Goal: Task Accomplishment & Management: Use online tool/utility

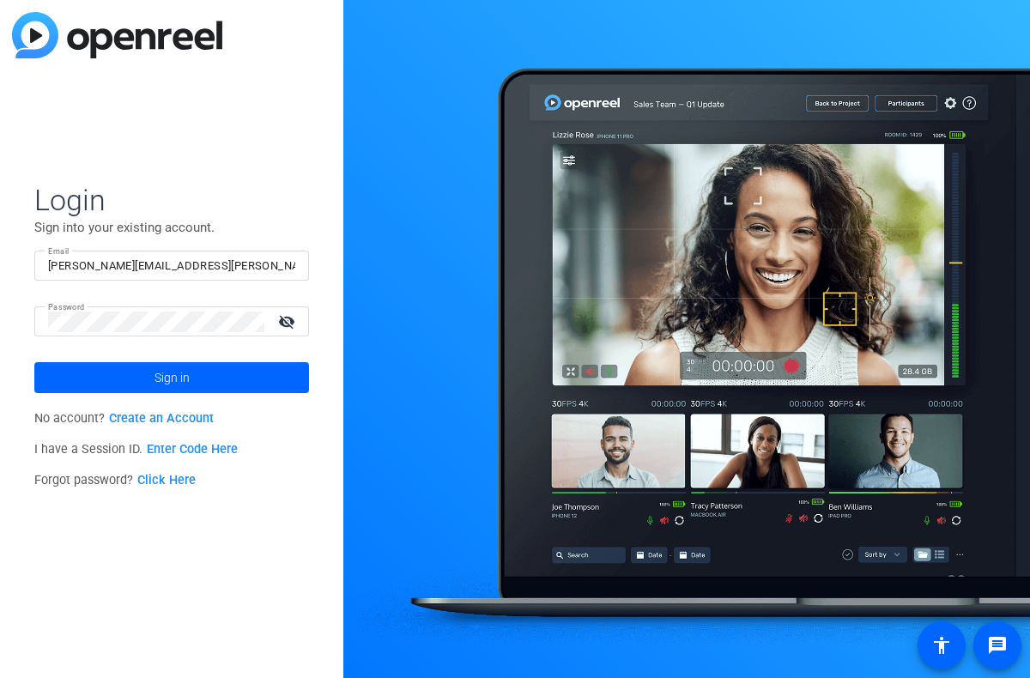
click at [236, 274] on input "Linda.Pizzico@alteredimage.com" at bounding box center [171, 266] width 247 height 21
drag, startPoint x: 233, startPoint y: 269, endPoint x: 33, endPoint y: 256, distance: 201.2
click at [33, 256] on div "Login Sign into your existing account. Email Linda.Pizzico@alteredimage.com Pas…" at bounding box center [171, 339] width 343 height 678
drag, startPoint x: 130, startPoint y: 266, endPoint x: 45, endPoint y: 263, distance: 85.9
click at [45, 263] on div "Email Linda.Pizzico" at bounding box center [171, 266] width 275 height 30
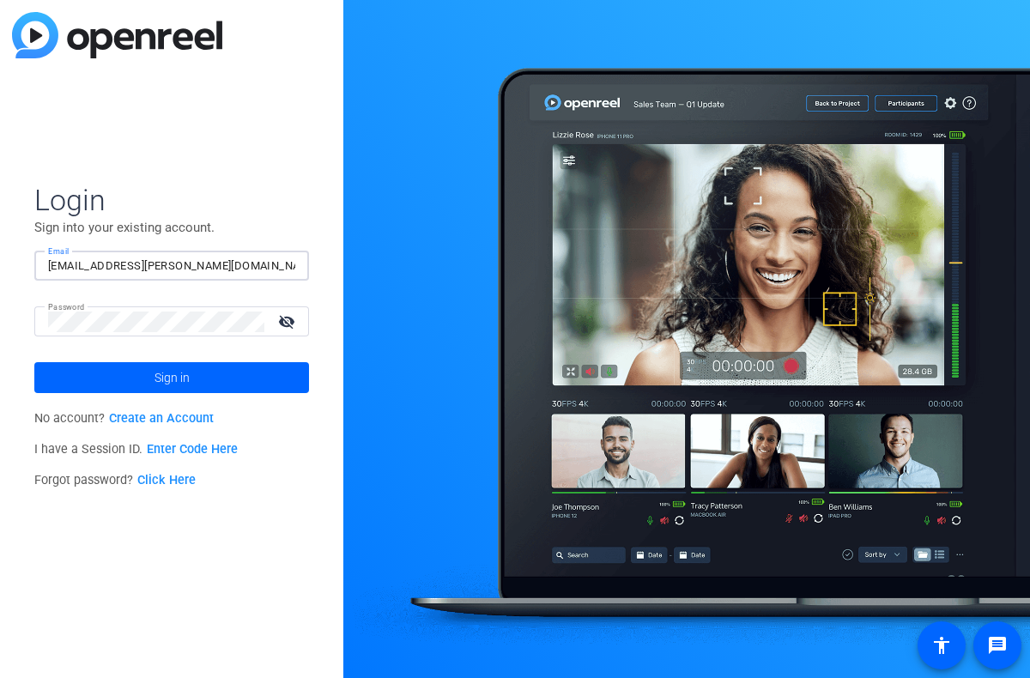
type input "lpizzico@broadstreet.com"
click at [30, 320] on div "Login Sign into your existing account. Email lpizzico@broadstreet.com Password …" at bounding box center [171, 339] width 343 height 678
click at [62, 380] on span at bounding box center [171, 377] width 275 height 41
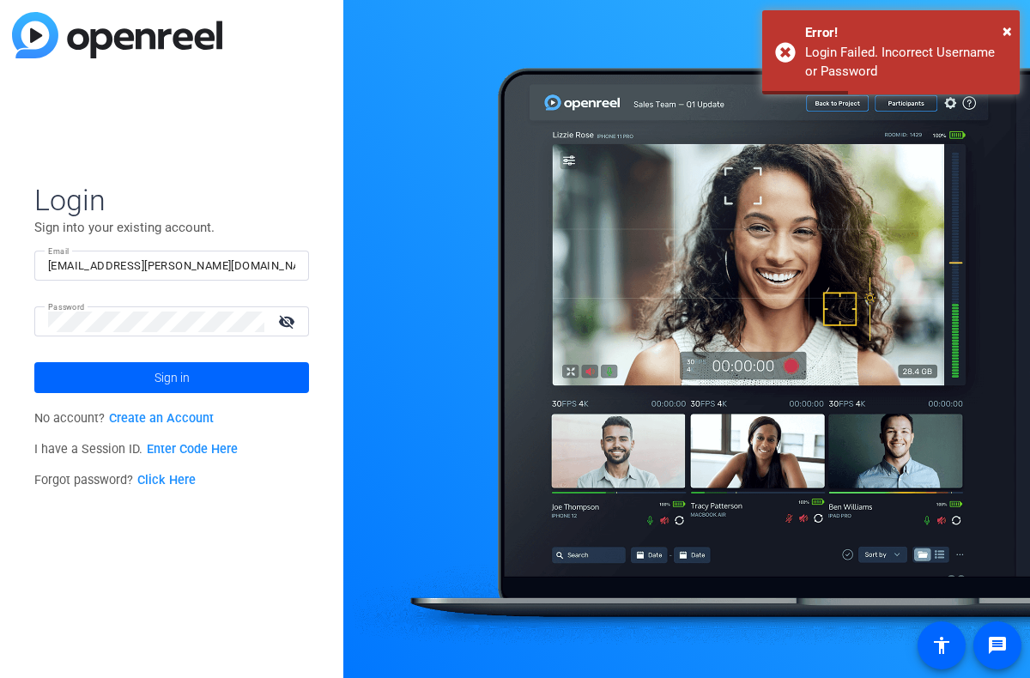
click at [133, 574] on div "Login Sign into your existing account. Email lpizzico@broadstreet.com Password …" at bounding box center [171, 339] width 343 height 678
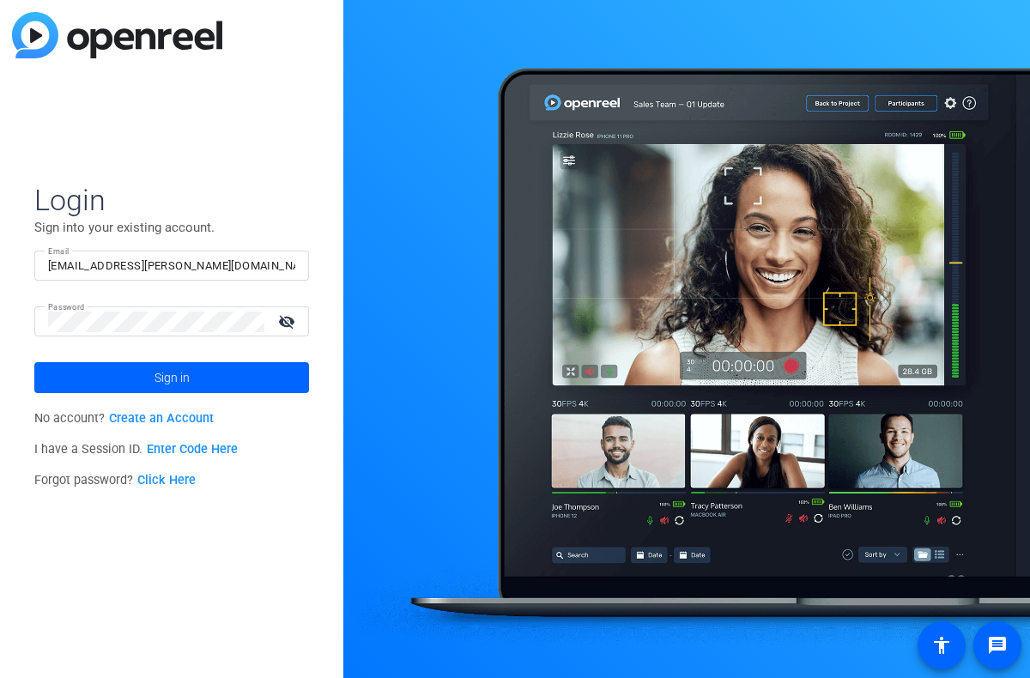
click at [184, 447] on link "Enter Code Here" at bounding box center [192, 449] width 91 height 15
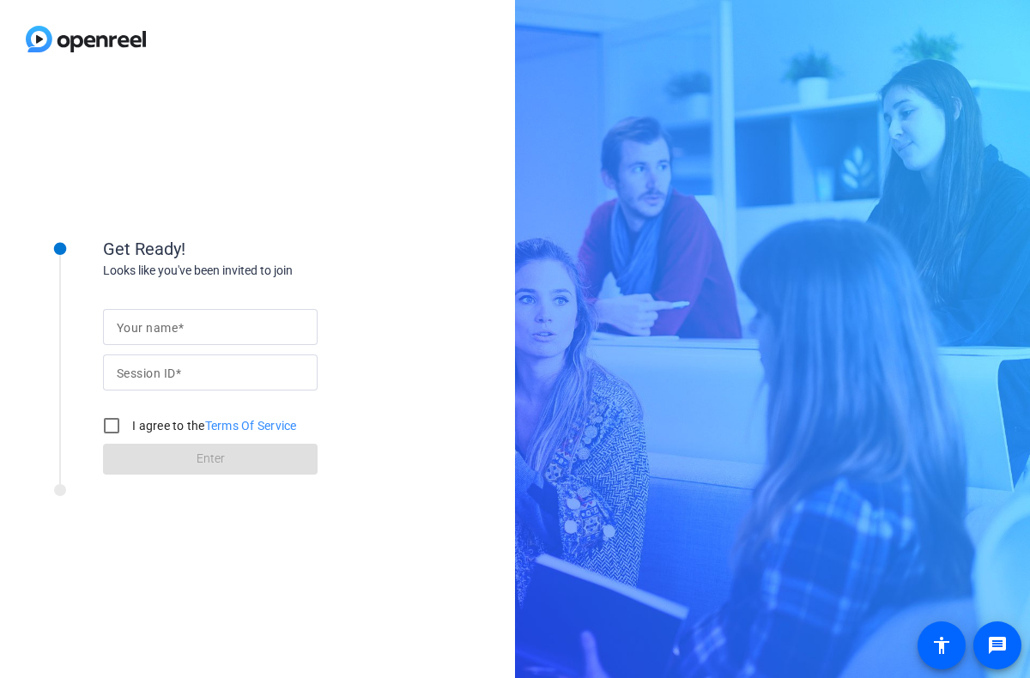
click at [132, 329] on mat-label "Your name" at bounding box center [147, 328] width 61 height 14
click at [132, 329] on input "Your name" at bounding box center [210, 327] width 187 height 21
type input "LPizzico"
click at [131, 374] on mat-label "Session ID" at bounding box center [146, 373] width 58 height 14
click at [131, 374] on input "Session ID" at bounding box center [210, 372] width 187 height 21
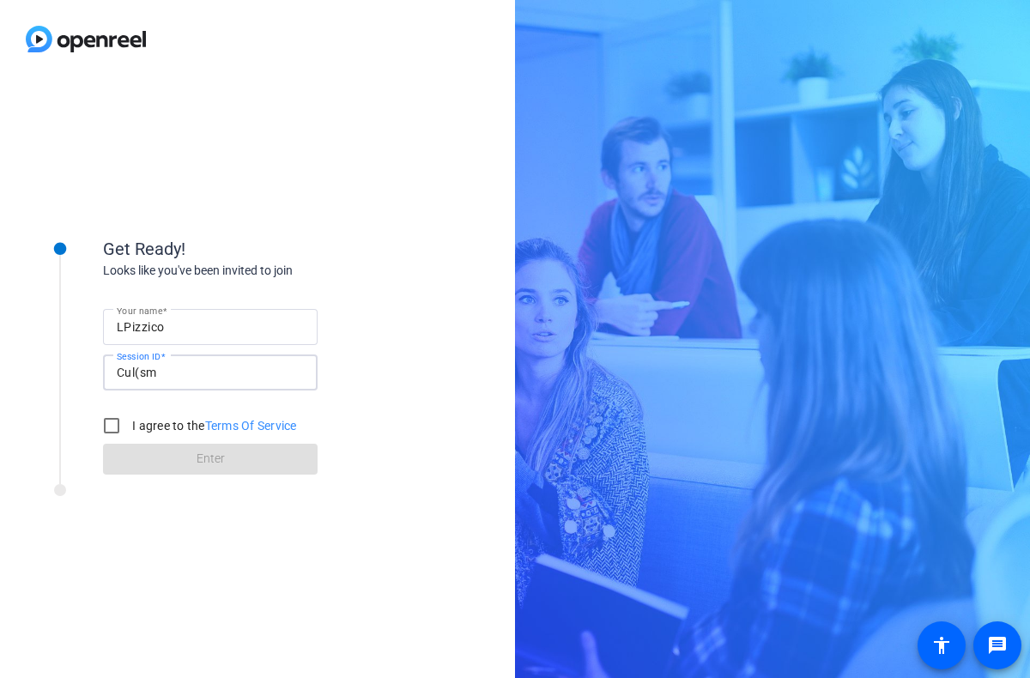
type input "Cul(sm"
click at [121, 329] on input "LPizzico" at bounding box center [210, 327] width 187 height 21
type input "[PERSON_NAME]"
click at [105, 420] on input "I agree to the Terms Of Service" at bounding box center [111, 425] width 34 height 34
checkbox input "true"
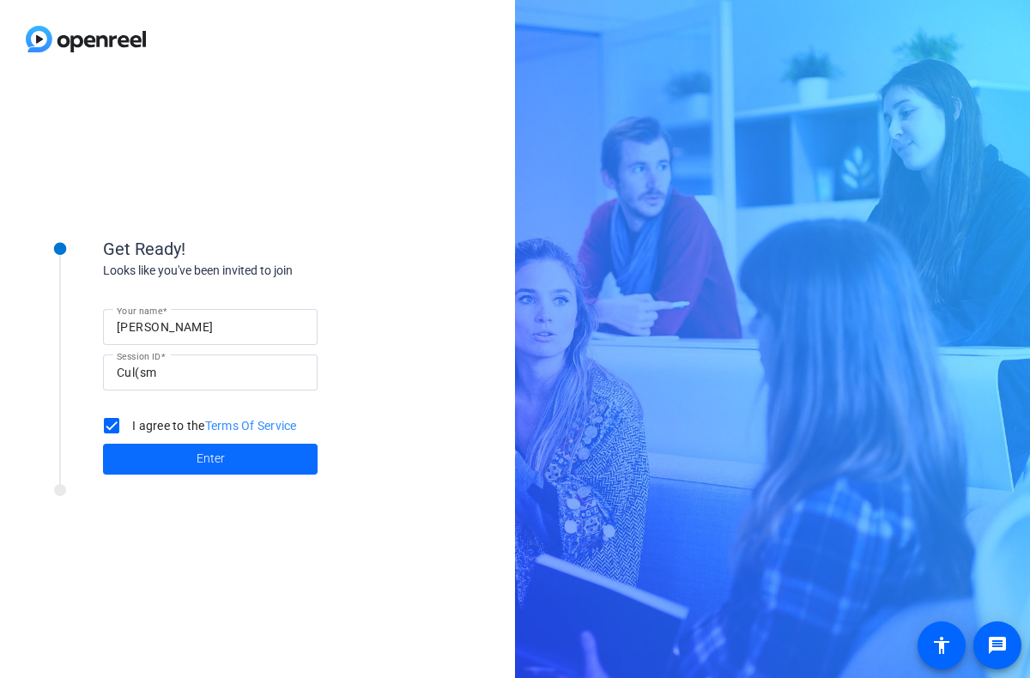
click at [202, 458] on span "Enter" at bounding box center [210, 459] width 28 height 18
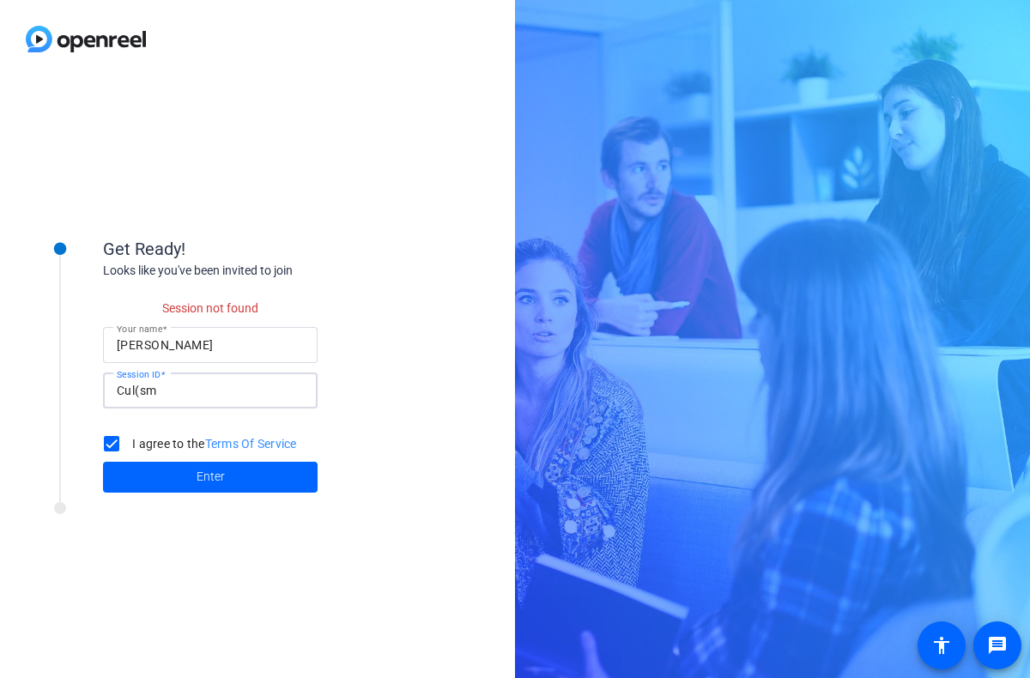
drag, startPoint x: 160, startPoint y: 390, endPoint x: 114, endPoint y: 390, distance: 45.5
click at [114, 390] on div "Session ID Cul(sm" at bounding box center [210, 390] width 215 height 36
type input "eCtb}$"
click at [200, 476] on span "Enter" at bounding box center [210, 477] width 28 height 18
click at [212, 476] on span "Enter" at bounding box center [210, 477] width 28 height 18
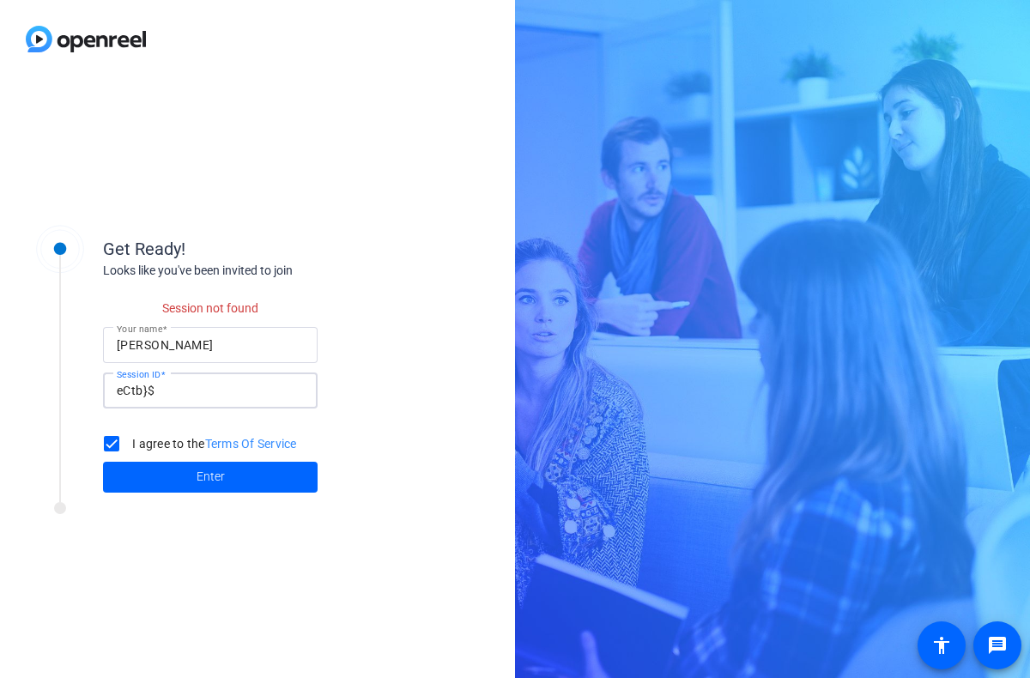
drag, startPoint x: 156, startPoint y: 389, endPoint x: 103, endPoint y: 389, distance: 53.2
click at [103, 389] on div "Session ID eCtb}$" at bounding box center [210, 390] width 215 height 36
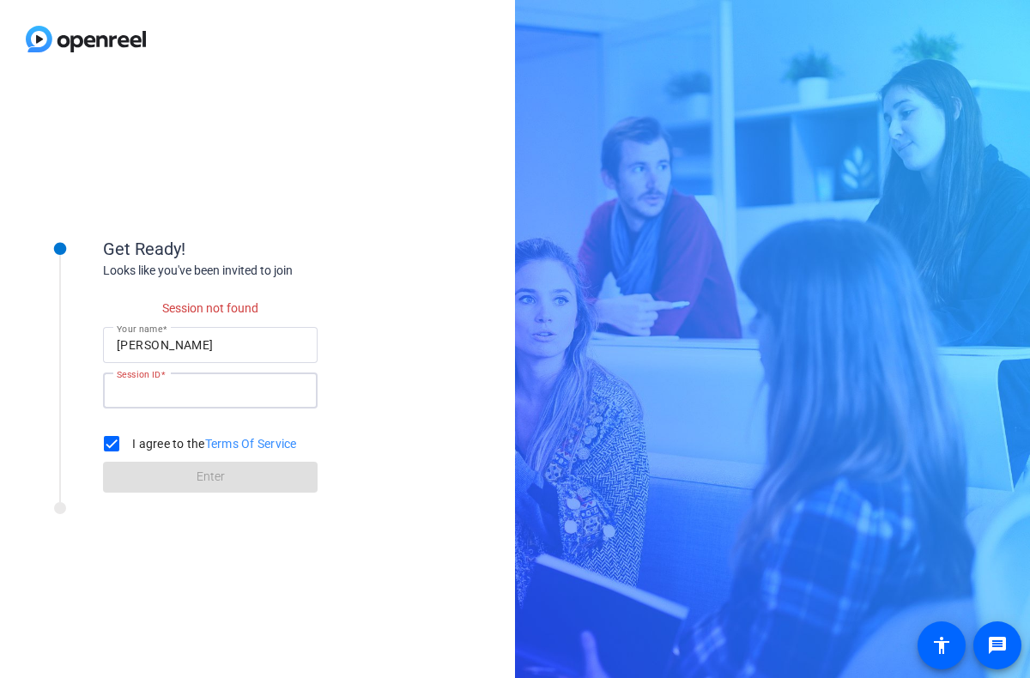
paste input "Cul(sm"
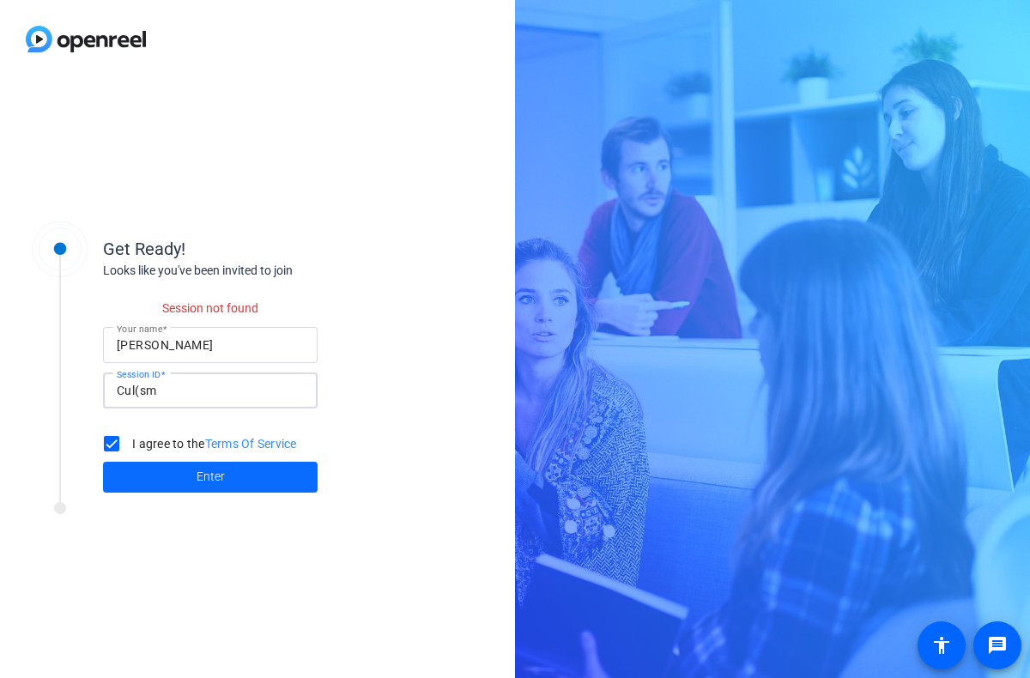
type input "Cul(sm"
click at [215, 476] on span "Enter" at bounding box center [210, 477] width 28 height 18
drag, startPoint x: 211, startPoint y: 347, endPoint x: 112, endPoint y: 341, distance: 98.9
click at [108, 341] on div "Your name Linda Pizzico" at bounding box center [210, 345] width 215 height 36
type input "LPizzico"
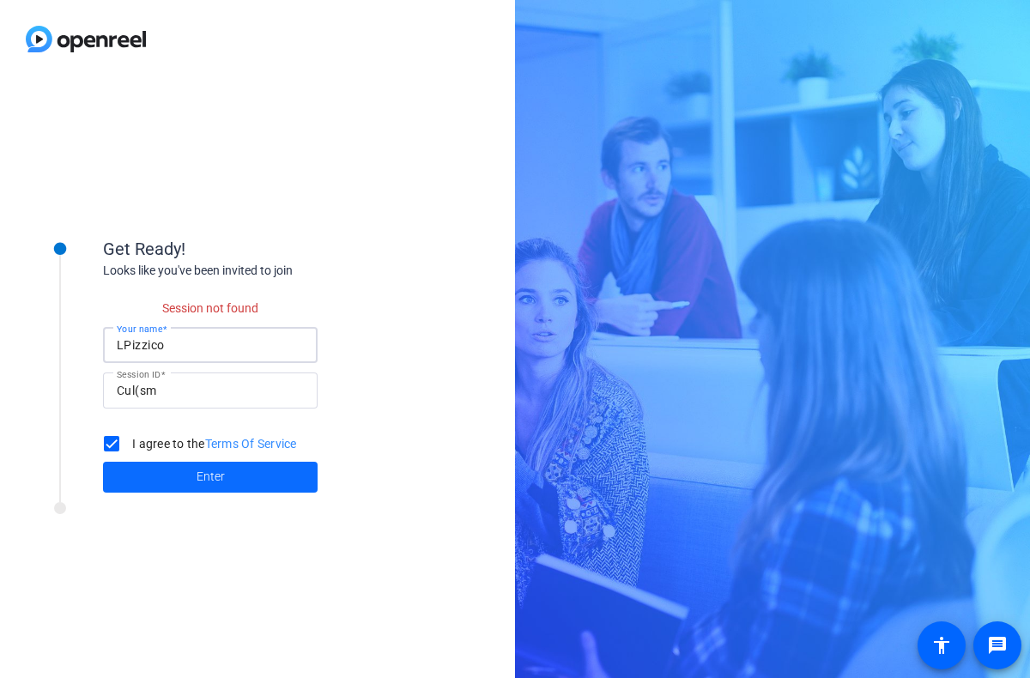
click at [206, 480] on span "Enter" at bounding box center [210, 477] width 28 height 18
click at [206, 475] on span "Enter" at bounding box center [210, 477] width 28 height 18
drag, startPoint x: 176, startPoint y: 351, endPoint x: 108, endPoint y: 344, distance: 68.1
click at [108, 344] on div "Your name LPizzico" at bounding box center [210, 345] width 215 height 36
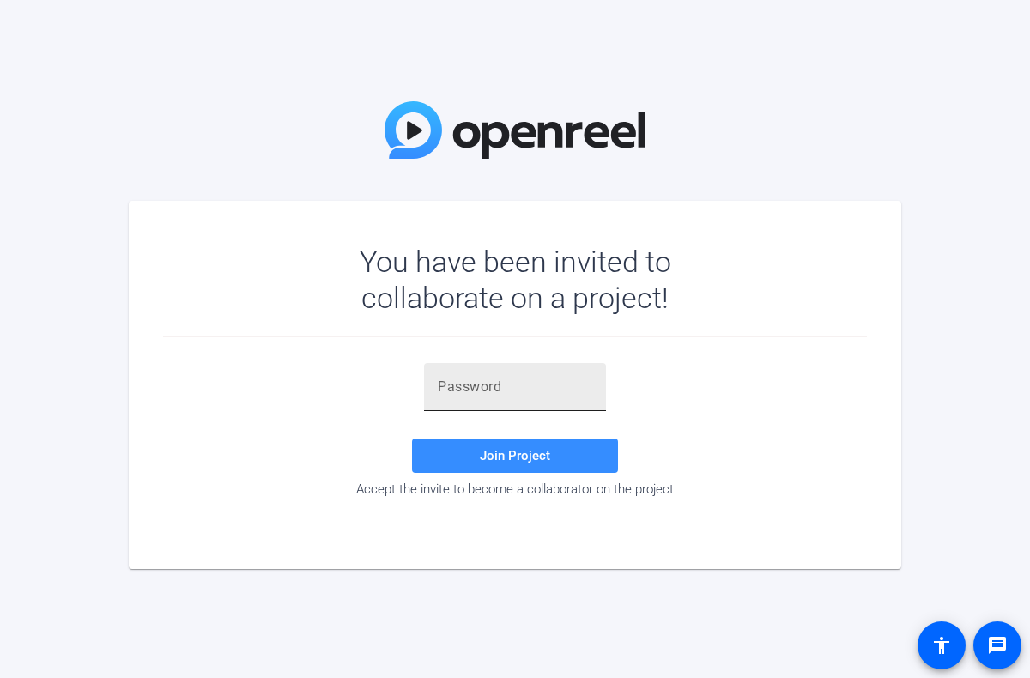
click at [442, 385] on input "text" at bounding box center [515, 387] width 154 height 21
paste input "Cul(sm"
type input "Cul(sm"
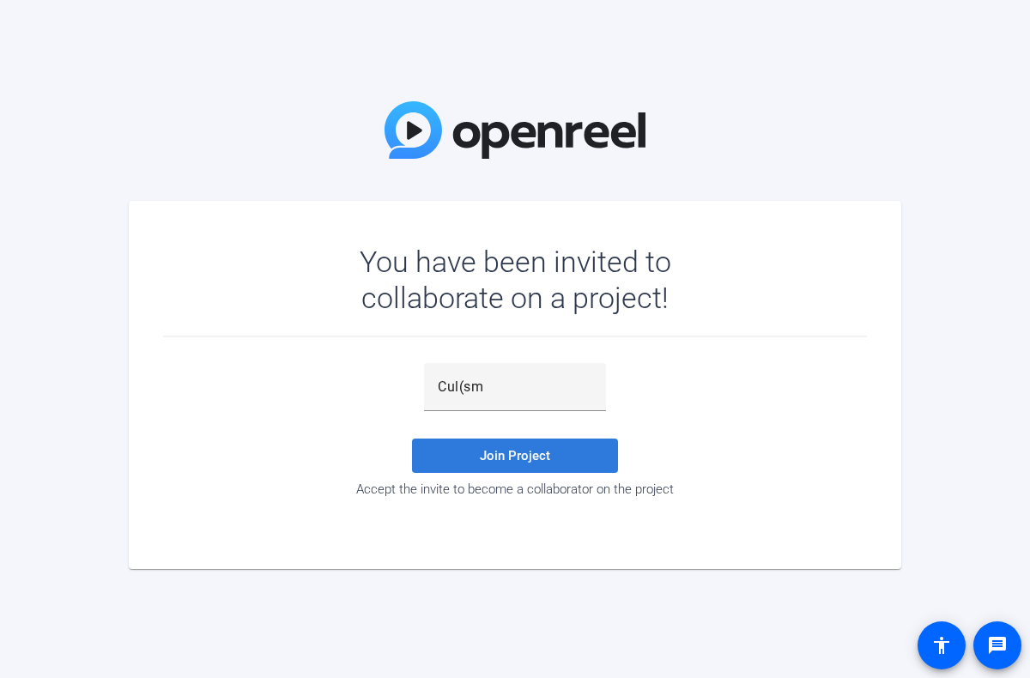
click at [493, 456] on span "Join Project" at bounding box center [515, 455] width 70 height 15
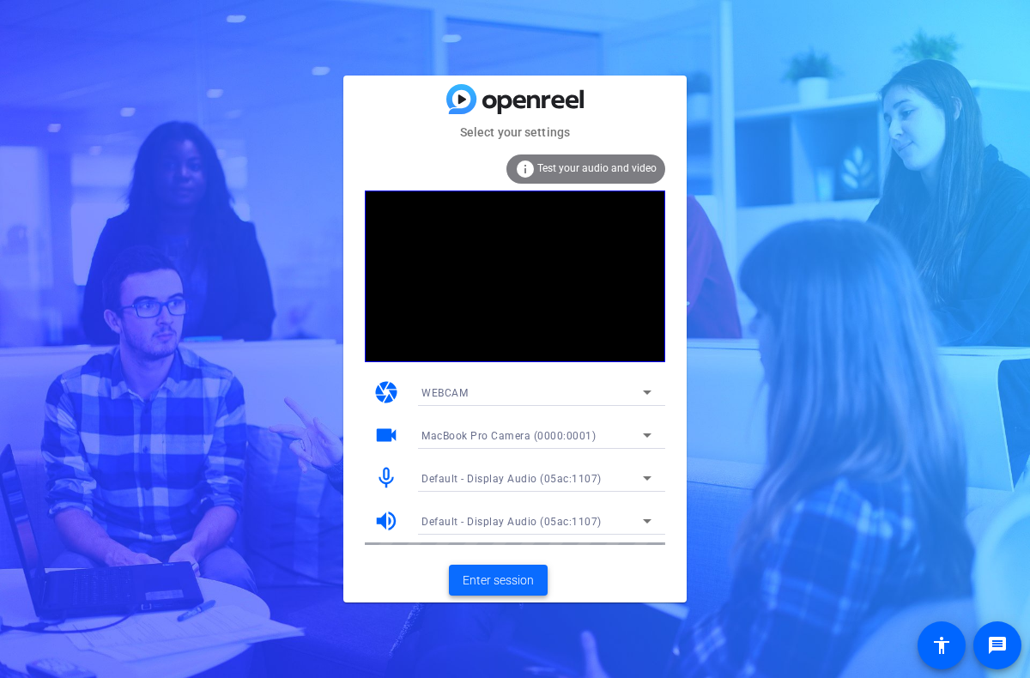
click at [508, 578] on span "Enter session" at bounding box center [497, 580] width 71 height 18
